Goal: Register for event/course

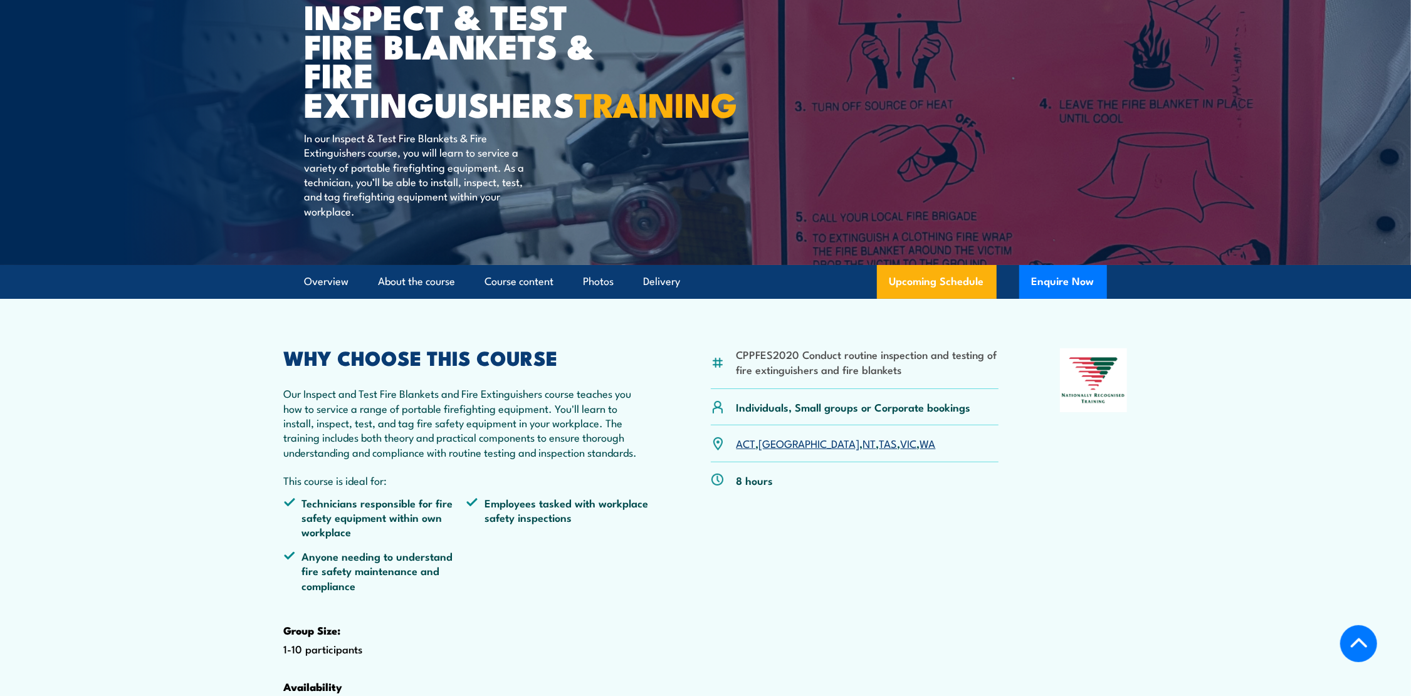
scroll to position [125, 0]
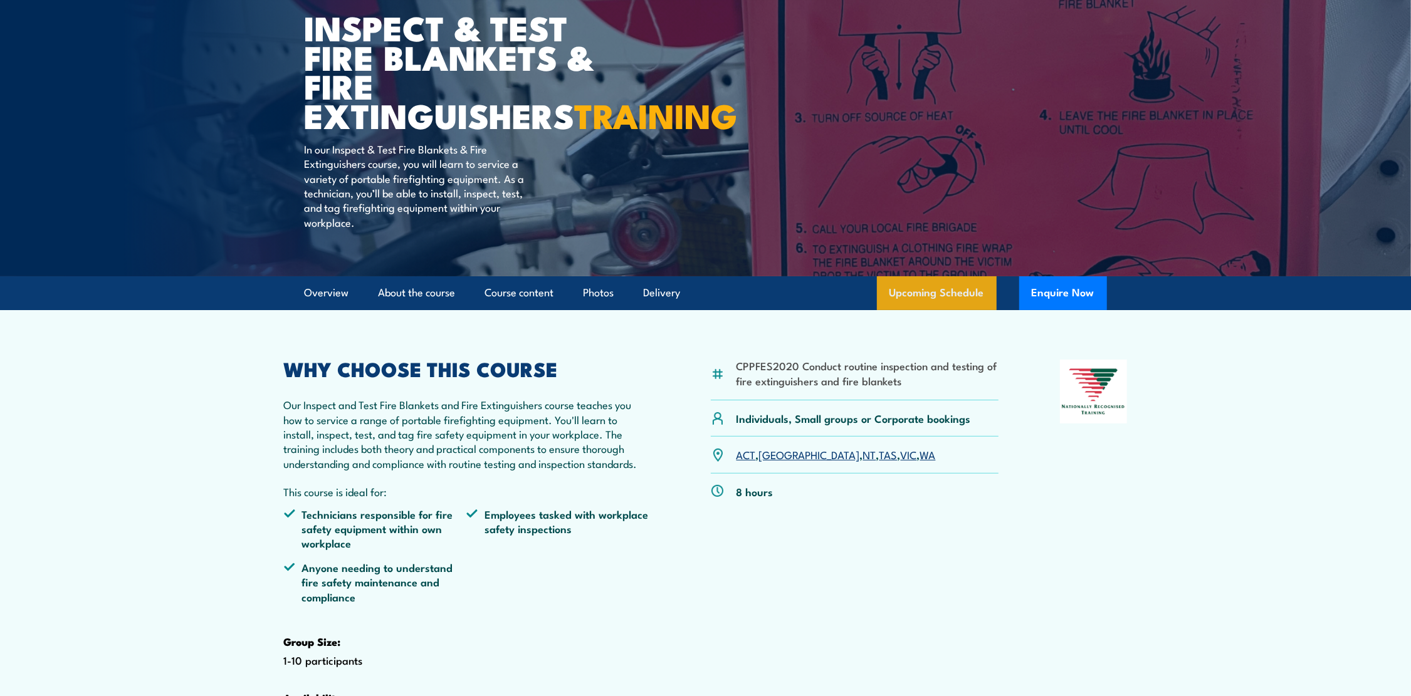
click at [946, 310] on link "Upcoming Schedule" at bounding box center [937, 293] width 120 height 34
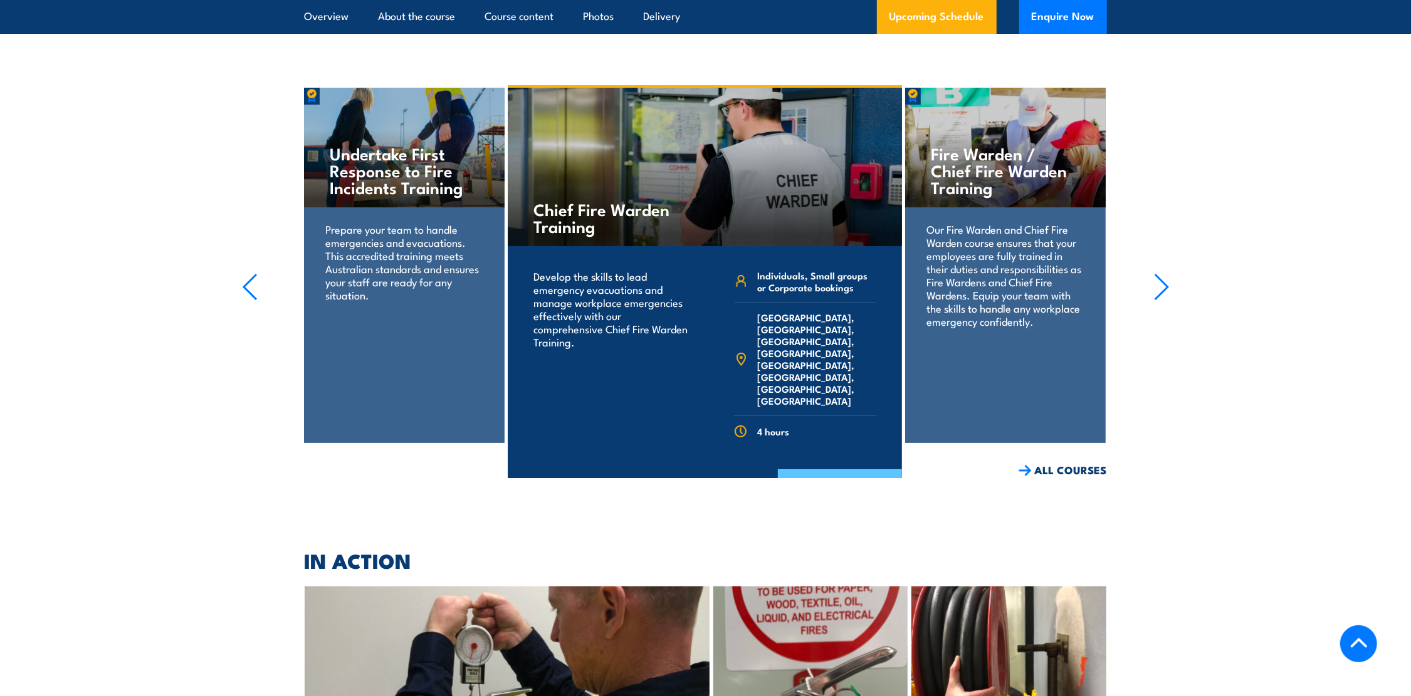
scroll to position [4520, 0]
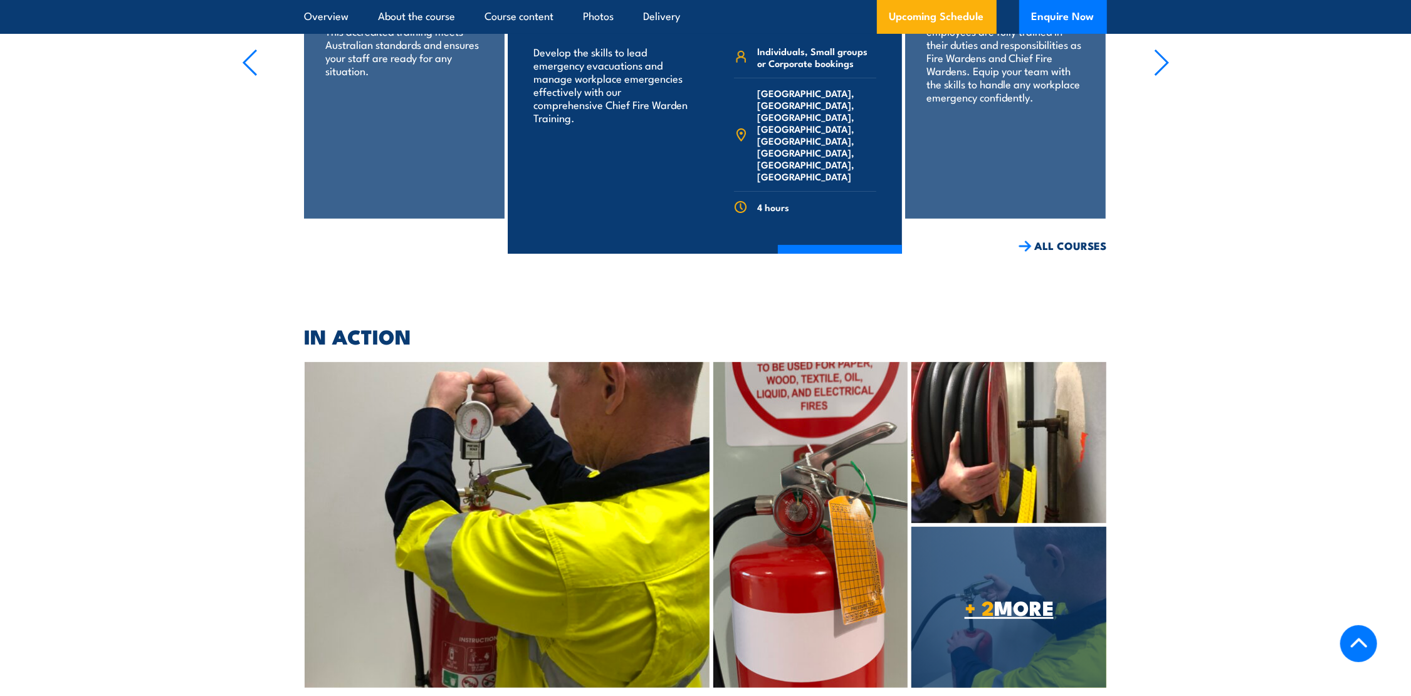
click at [1008, 598] on span "+ 2 MORE" at bounding box center [1008, 607] width 195 height 18
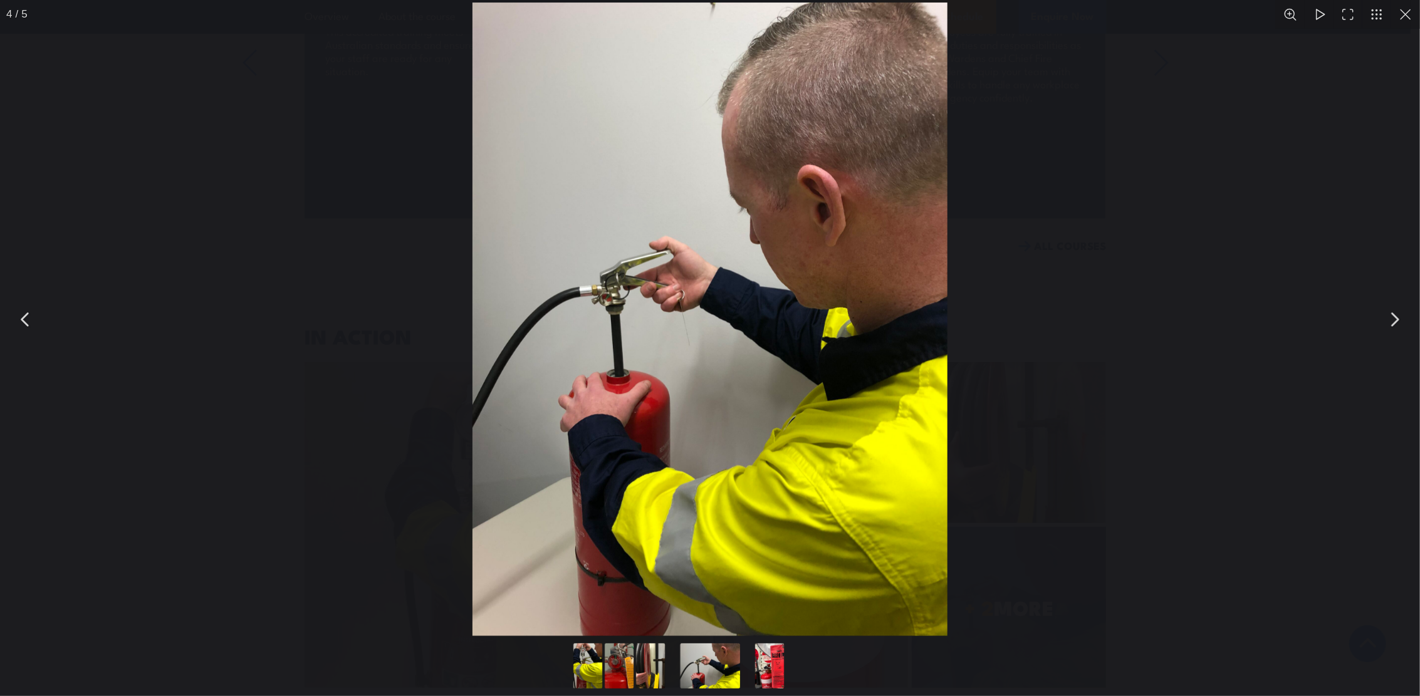
click at [1397, 320] on button "You can close this modal content with the ESC key" at bounding box center [1394, 319] width 31 height 31
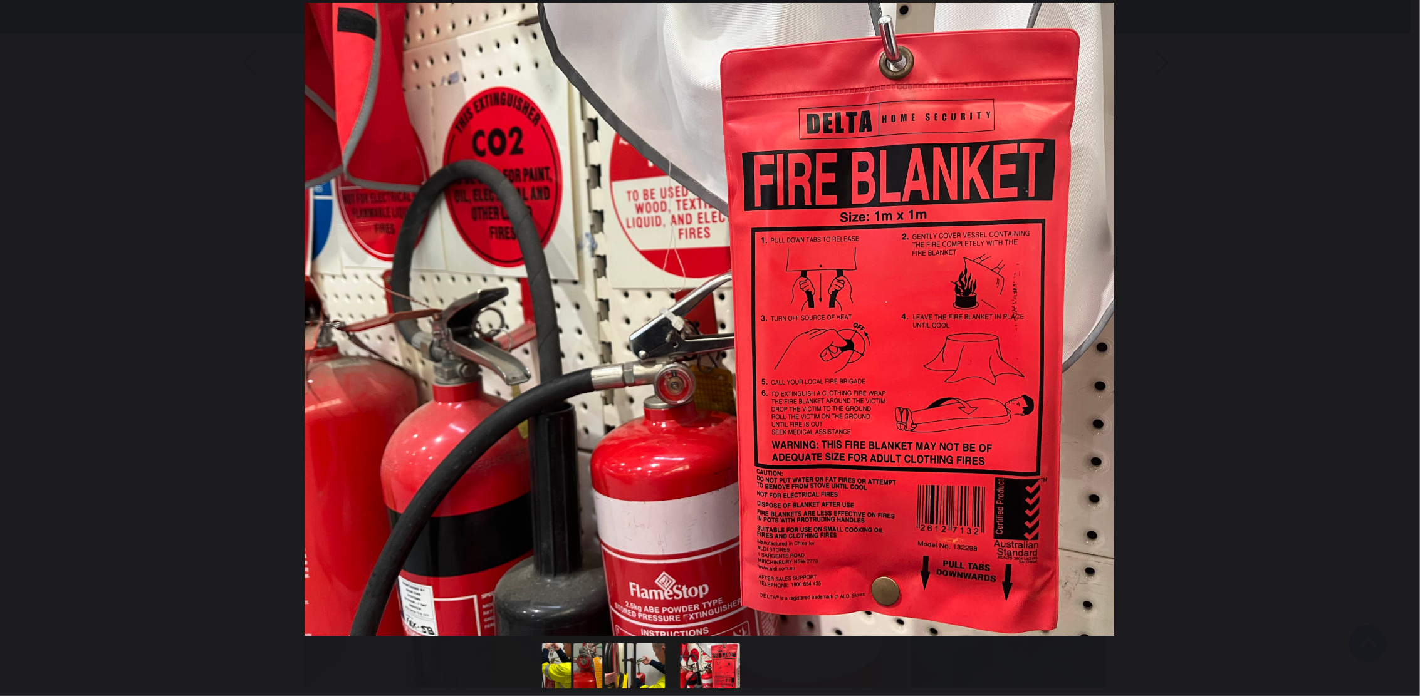
click at [1394, 320] on button "You can close this modal content with the ESC key" at bounding box center [1394, 319] width 31 height 31
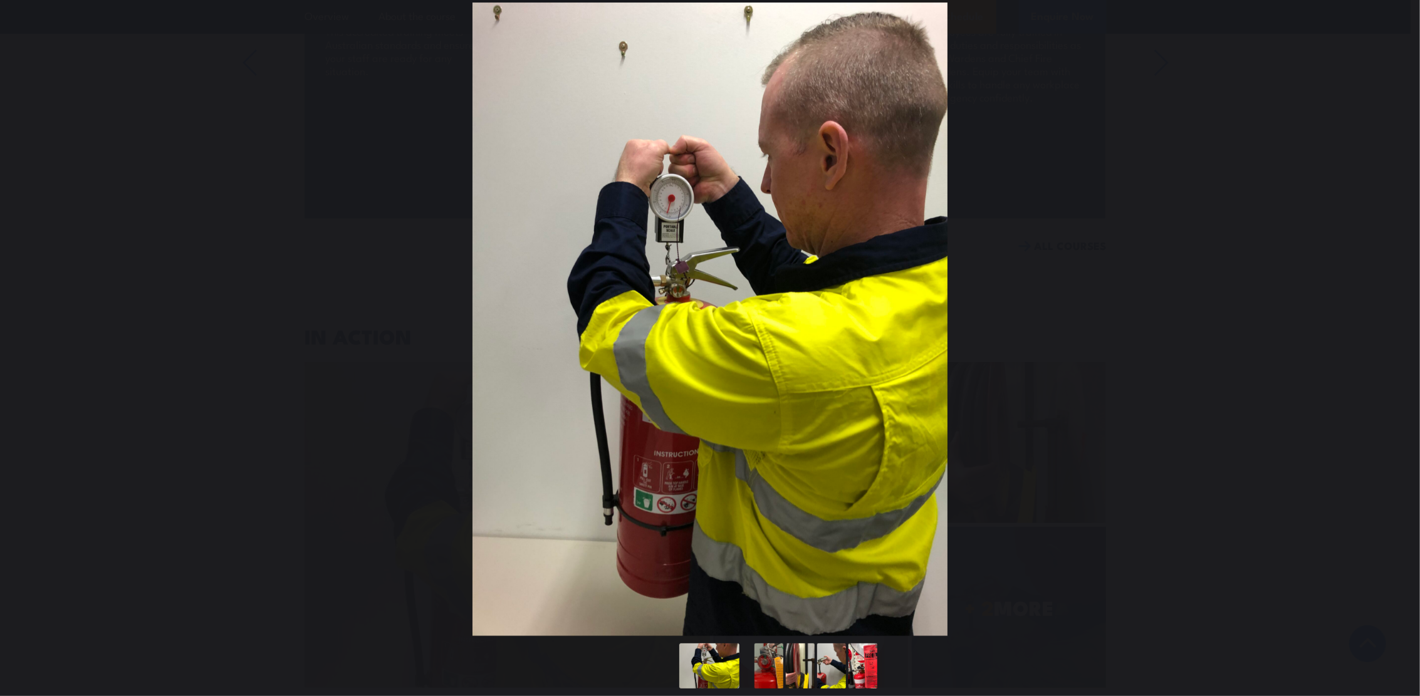
click at [1394, 320] on button "You can close this modal content with the ESC key" at bounding box center [1394, 319] width 31 height 31
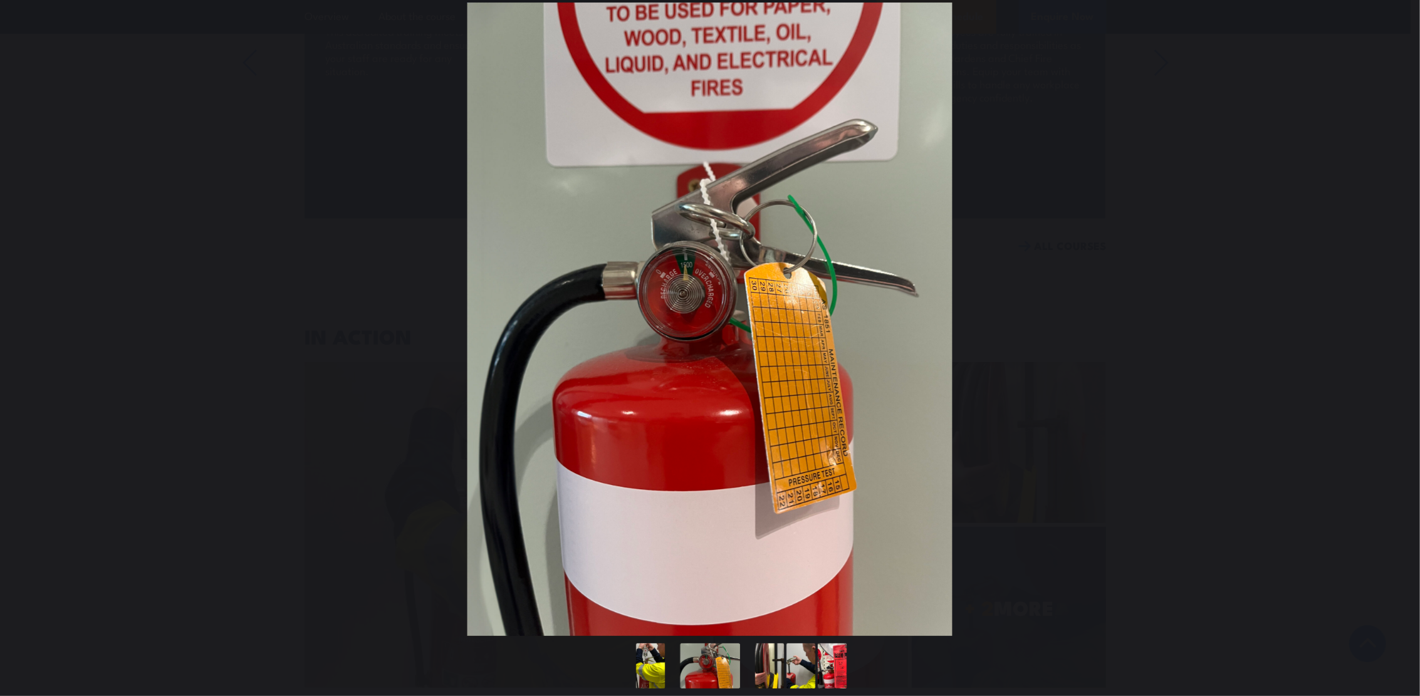
click at [1394, 320] on button "You can close this modal content with the ESC key" at bounding box center [1394, 319] width 31 height 31
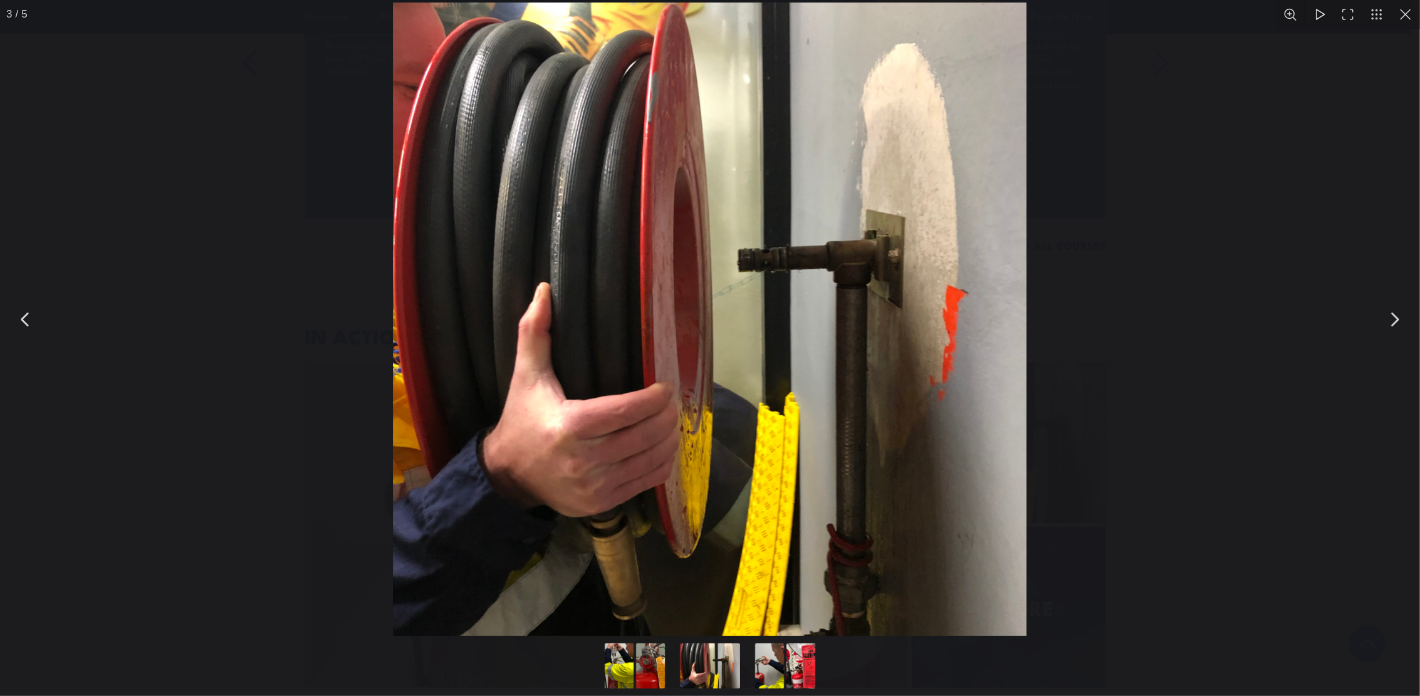
click at [1392, 323] on button "You can close this modal content with the ESC key" at bounding box center [1394, 319] width 31 height 31
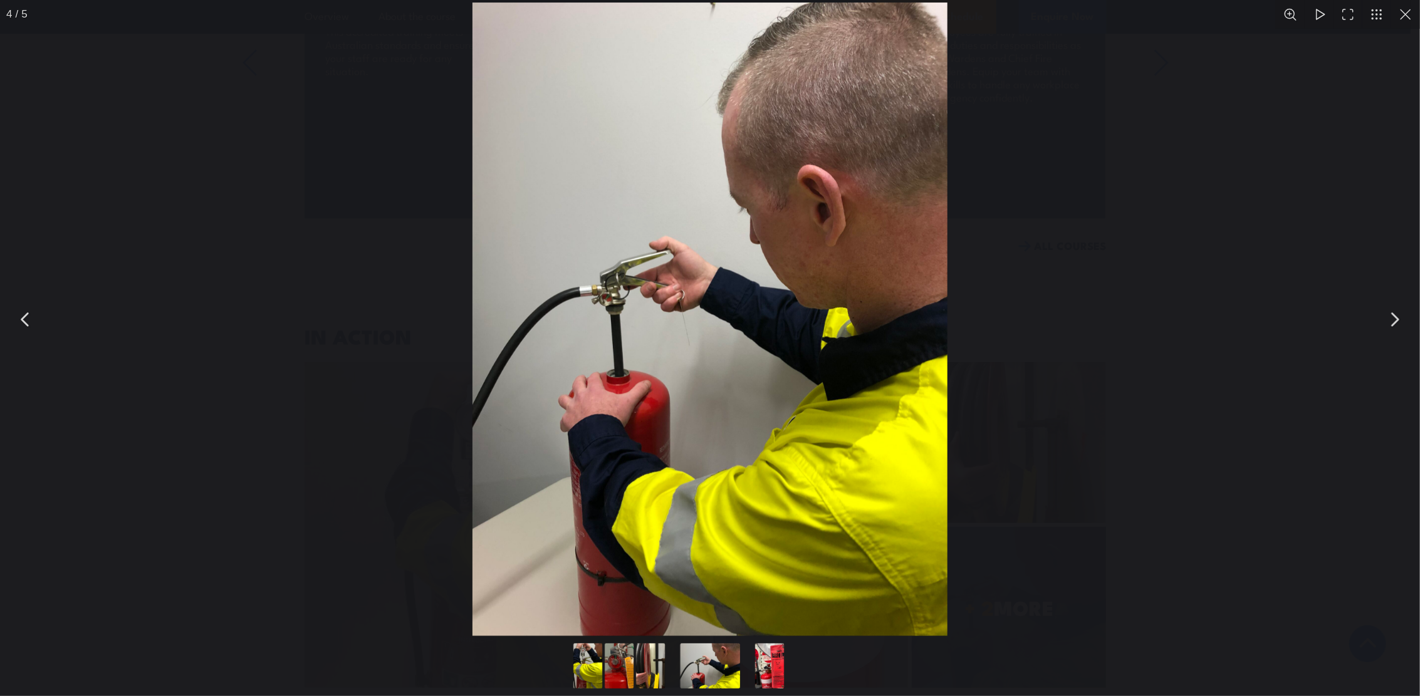
click at [1392, 323] on button "You can close this modal content with the ESC key" at bounding box center [1394, 319] width 31 height 31
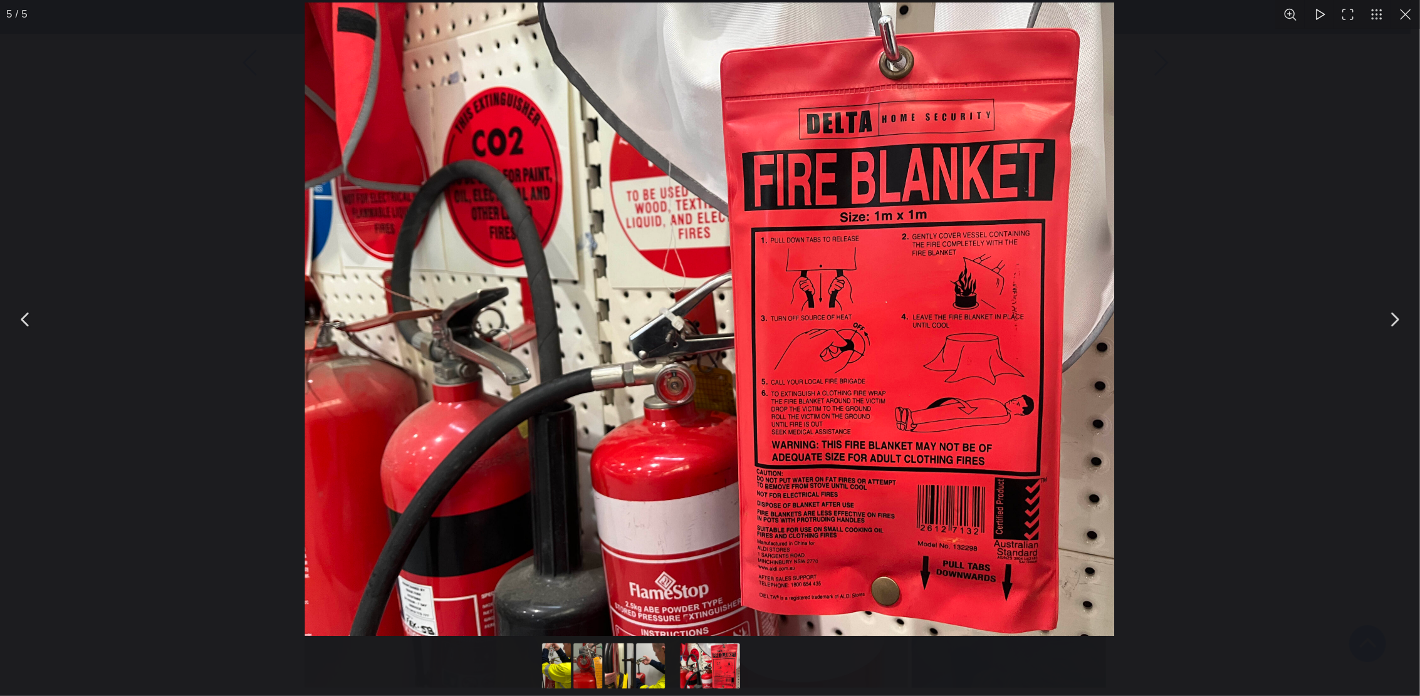
click at [1407, 16] on button "You can close this modal content with the ESC key" at bounding box center [1405, 14] width 29 height 29
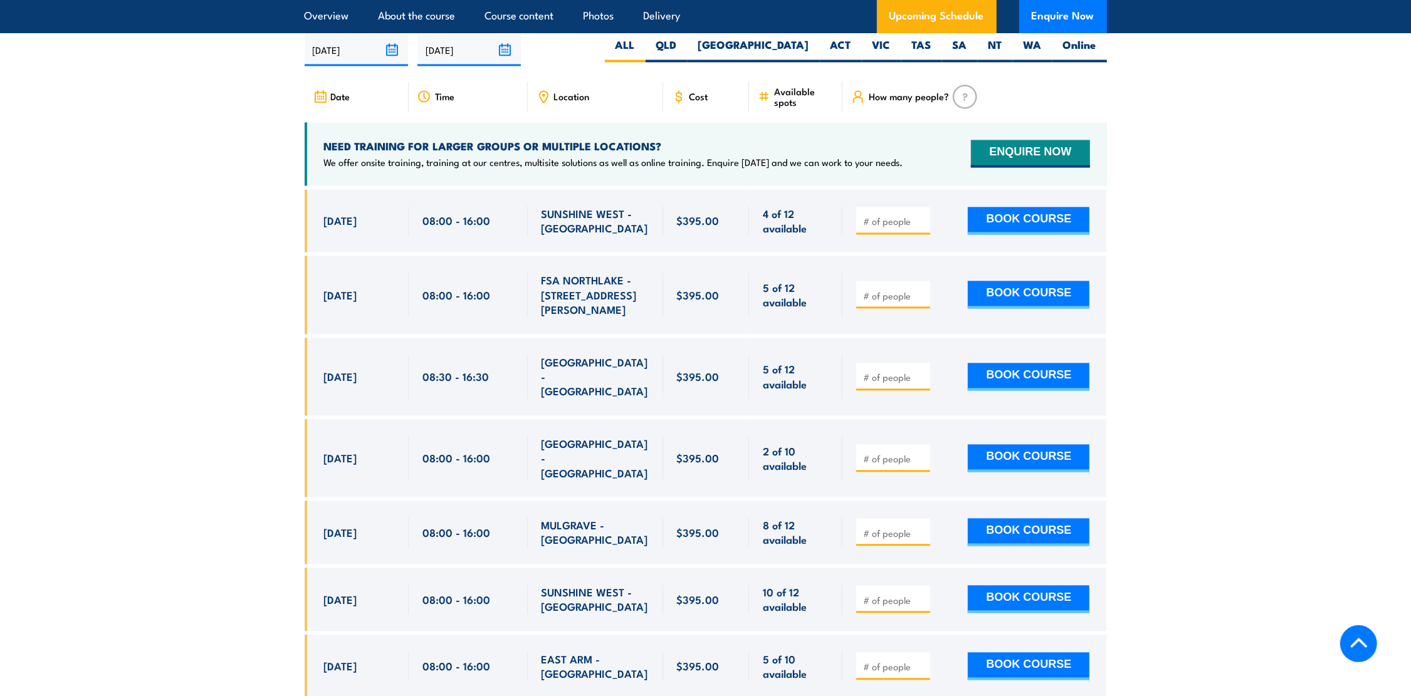
scroll to position [2327, 0]
